Goal: Task Accomplishment & Management: Complete application form

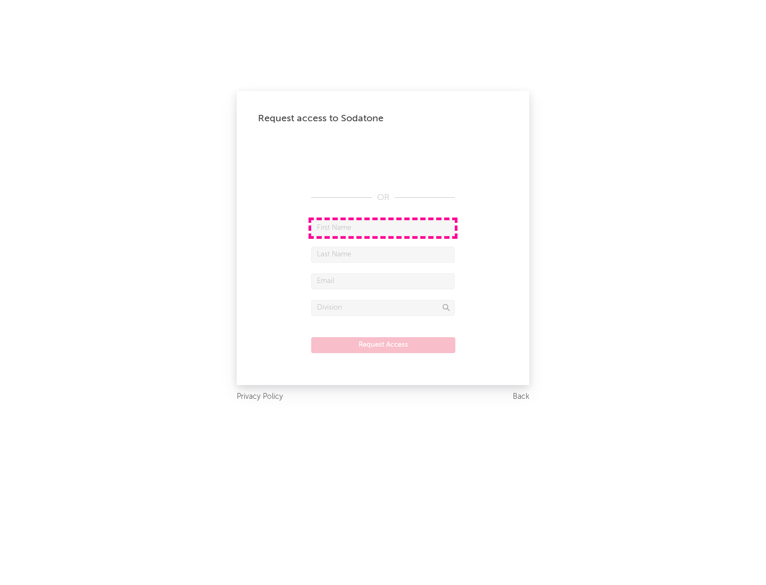
click at [383, 228] on input "text" at bounding box center [383, 228] width 144 height 16
type input "[PERSON_NAME]"
click at [383, 254] on input "text" at bounding box center [383, 255] width 144 height 16
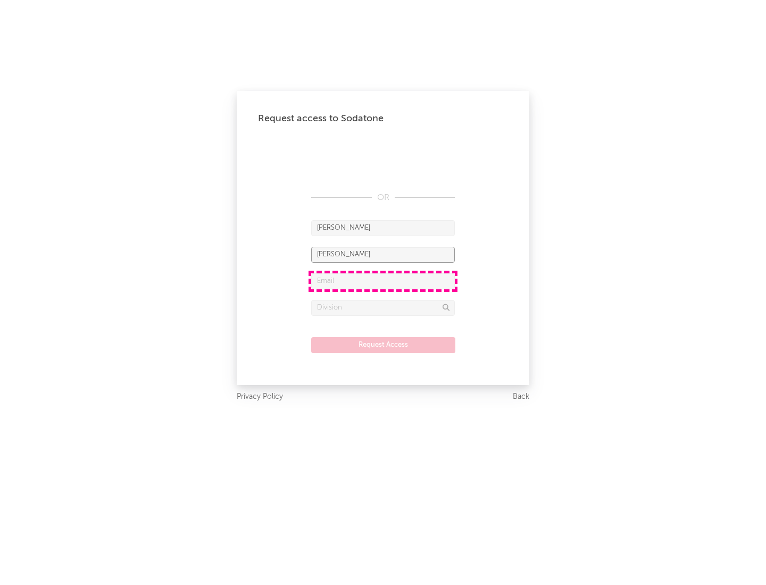
type input "[PERSON_NAME]"
click at [383, 281] on input "text" at bounding box center [383, 282] width 144 height 16
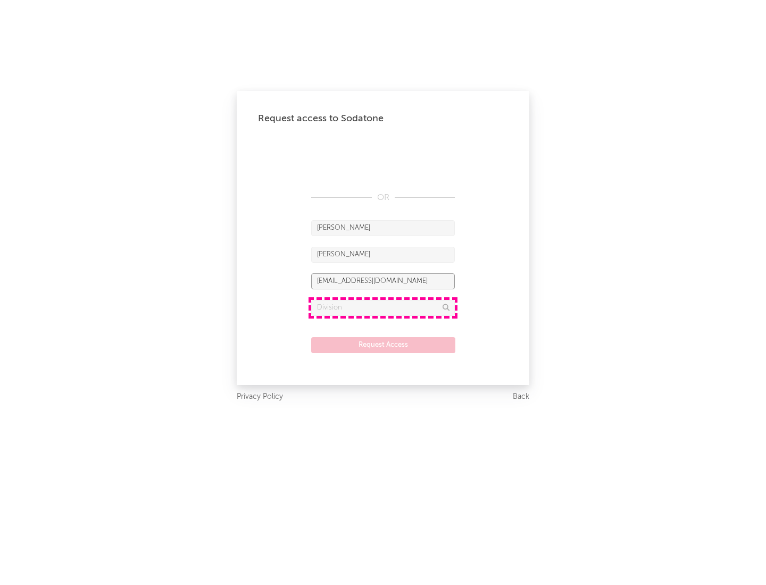
type input "[EMAIL_ADDRESS][DOMAIN_NAME]"
click at [383, 308] on input "text" at bounding box center [383, 308] width 144 height 16
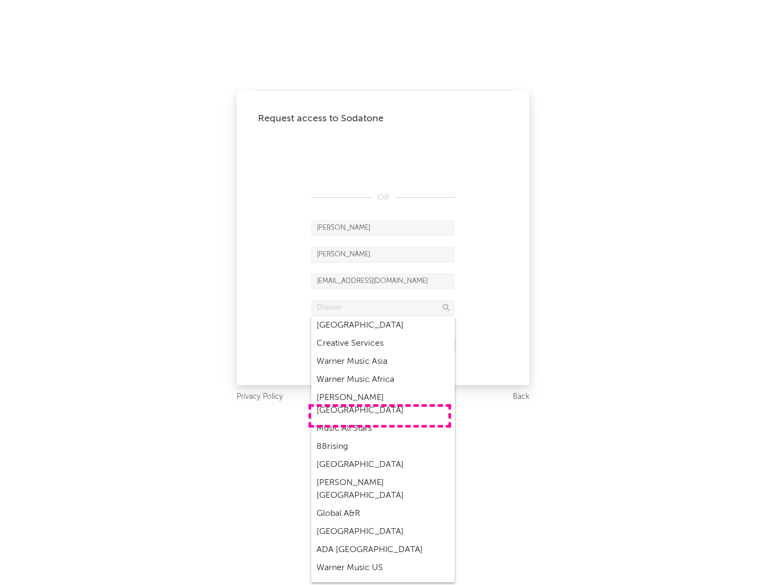
click at [380, 420] on div "Music All Stars" at bounding box center [383, 429] width 144 height 18
type input "Music All Stars"
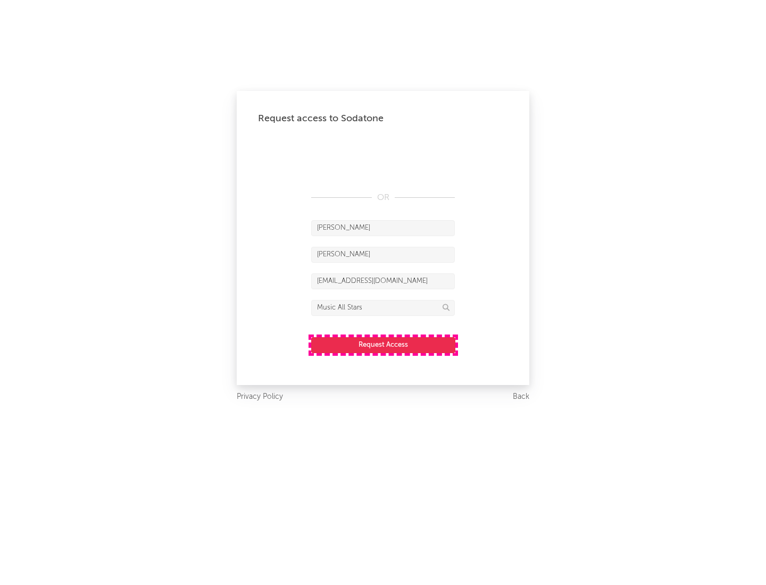
click at [383, 345] on button "Request Access" at bounding box center [383, 345] width 144 height 16
